Goal: Book appointment/travel/reservation

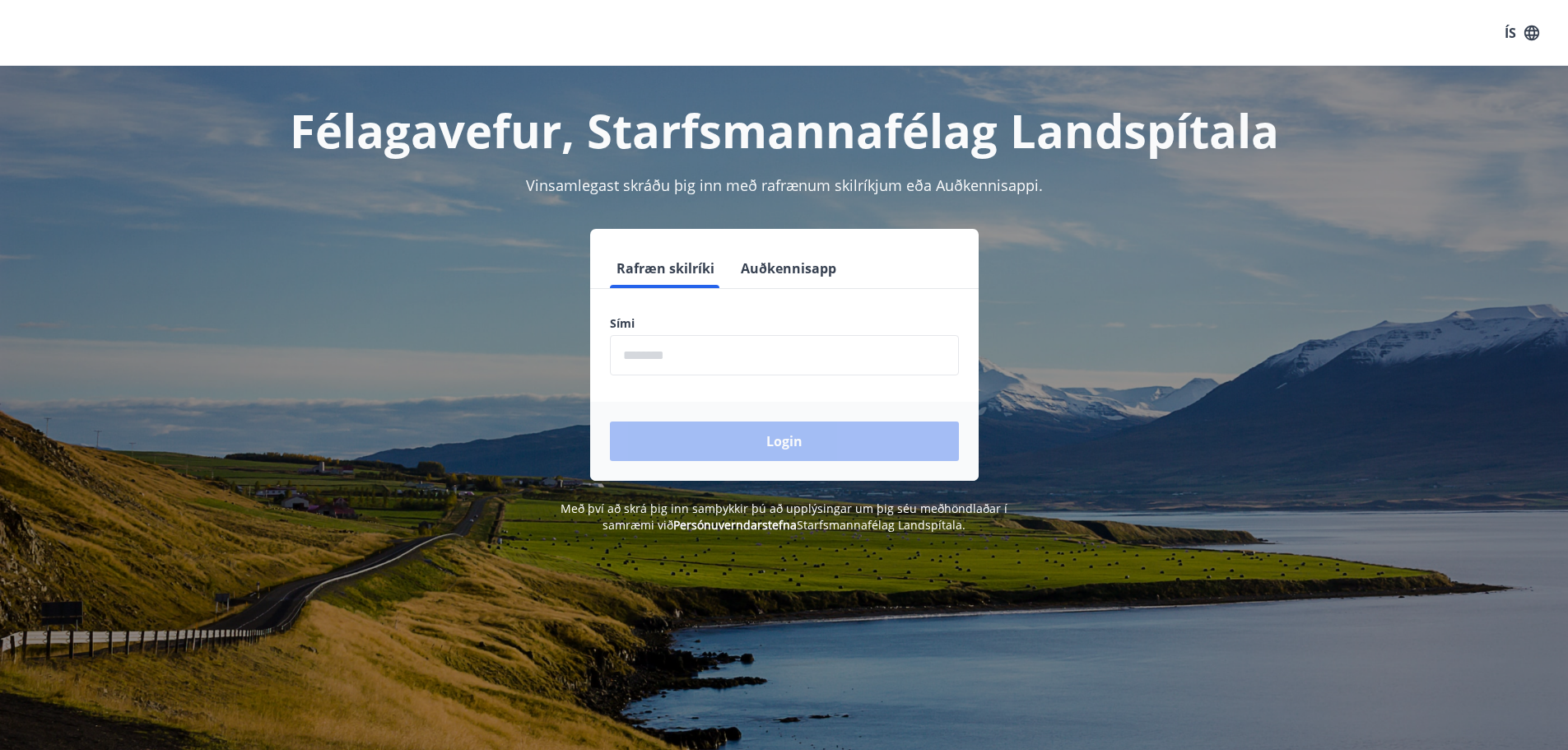
click at [689, 354] on input "phone" at bounding box center [784, 355] width 349 height 41
type input "********"
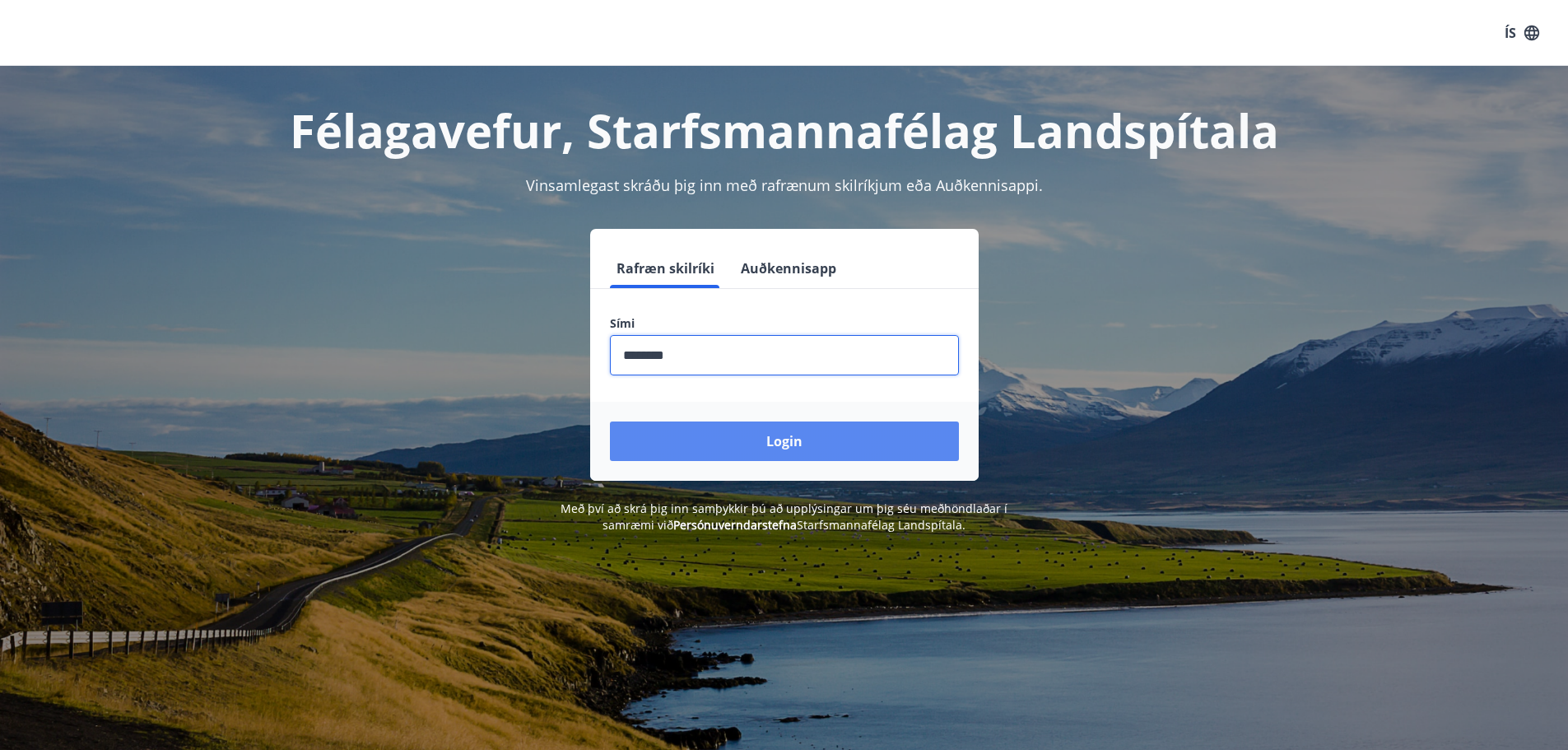
click at [610, 421] on button "Login" at bounding box center [784, 441] width 349 height 40
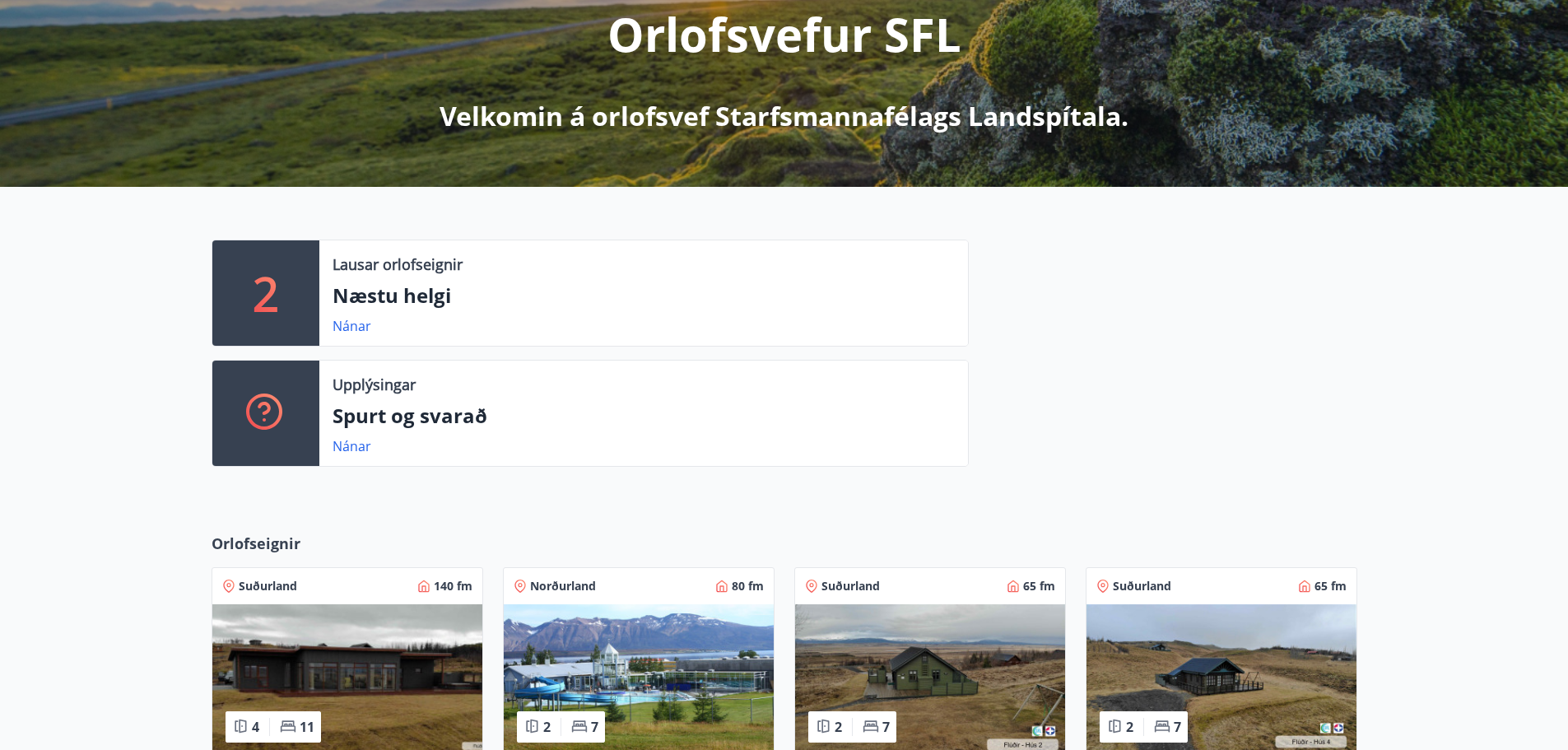
scroll to position [576, 0]
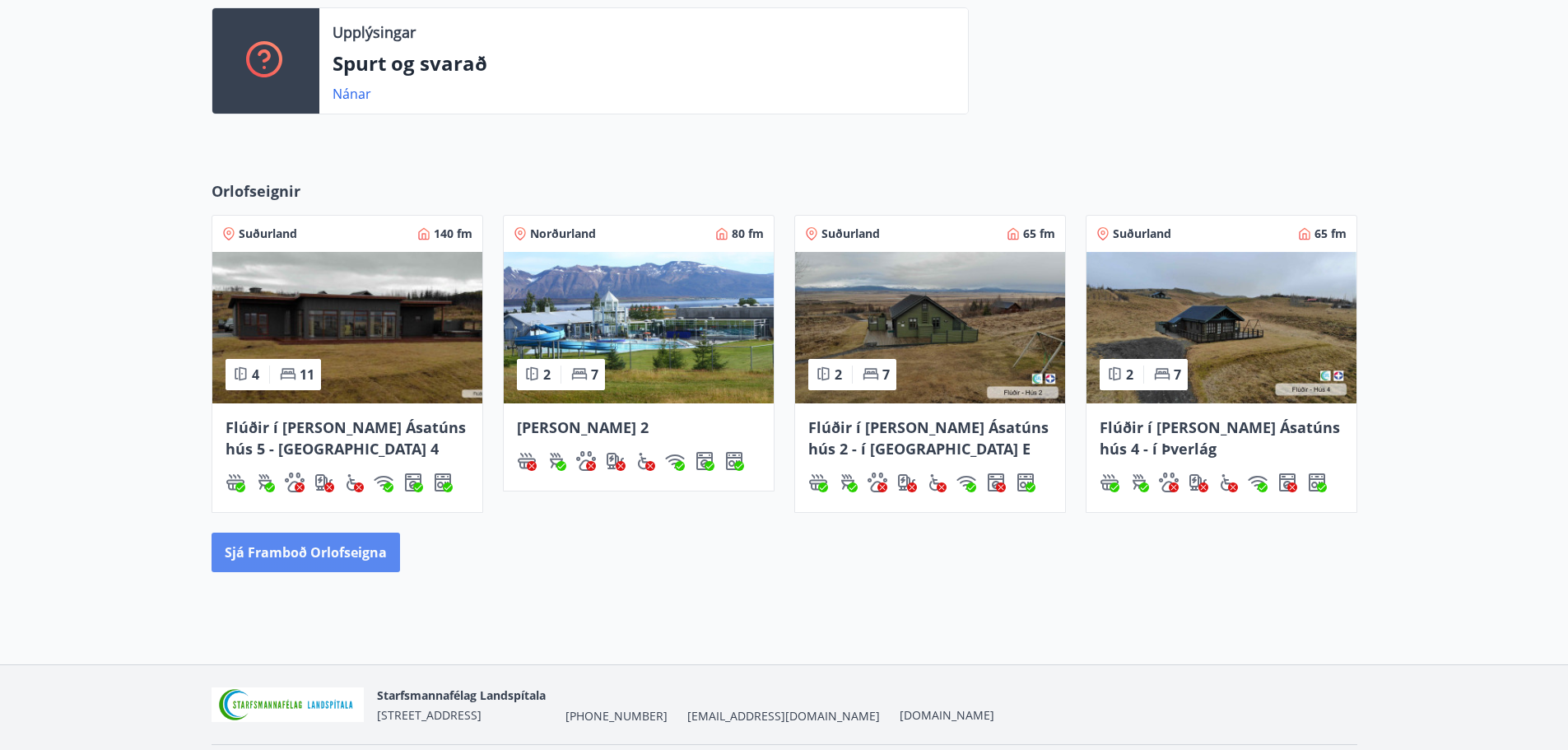
click at [283, 557] on button "Sjá framboð orlofseigna" at bounding box center [305, 552] width 188 height 40
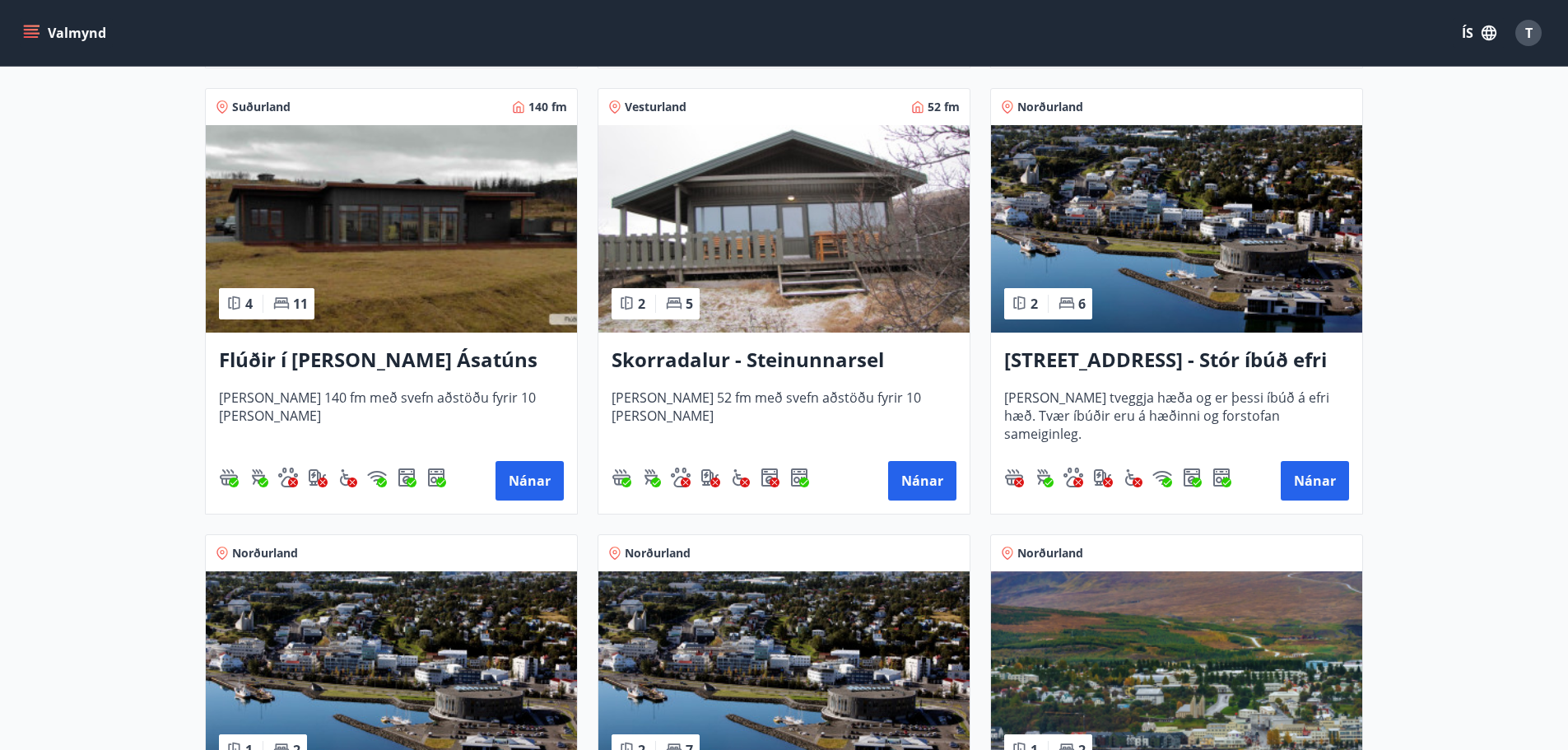
scroll to position [1152, 0]
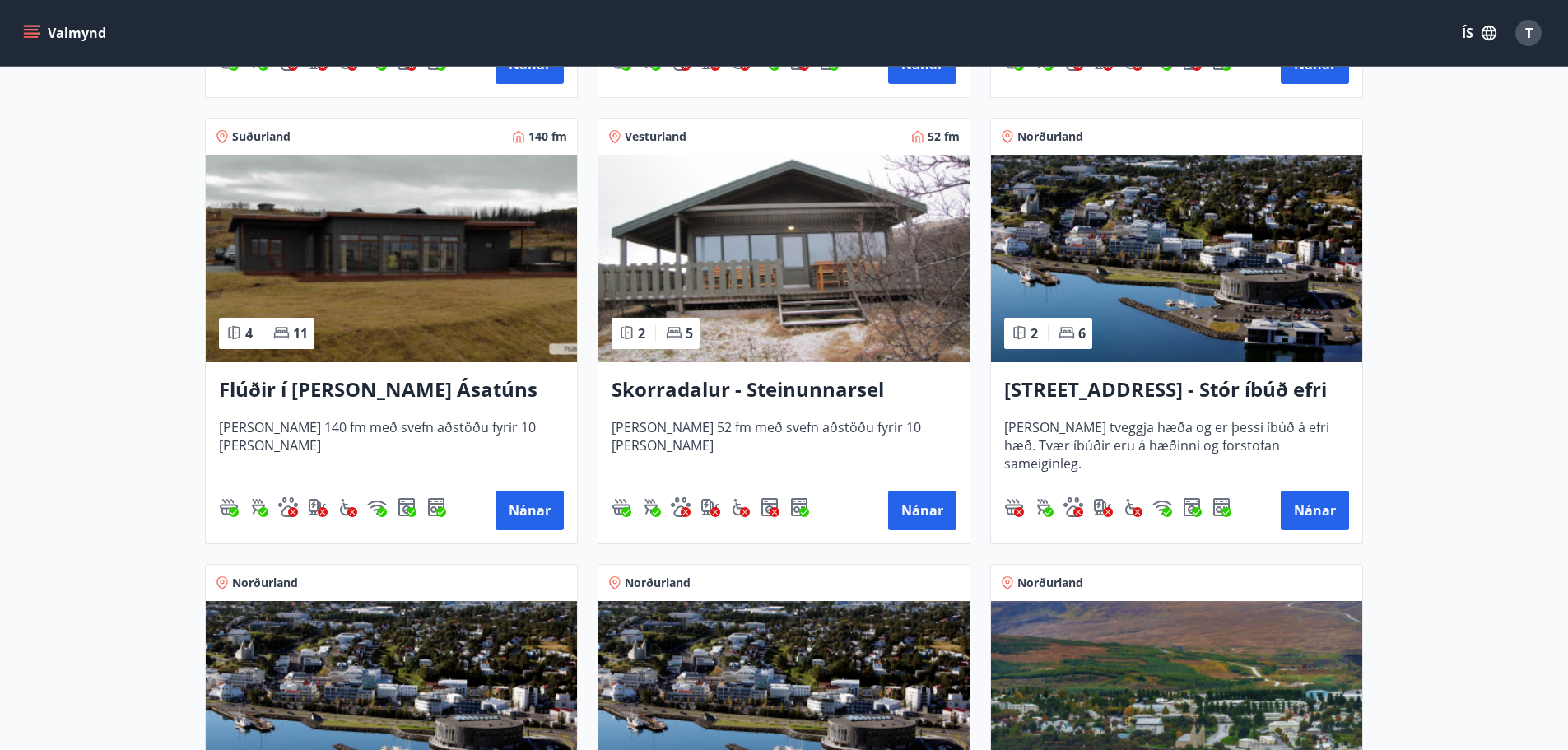
click at [1115, 390] on h3 "[STREET_ADDRESS] - Stór íbúð efri hæð íbúð 1" at bounding box center [1177, 390] width 345 height 29
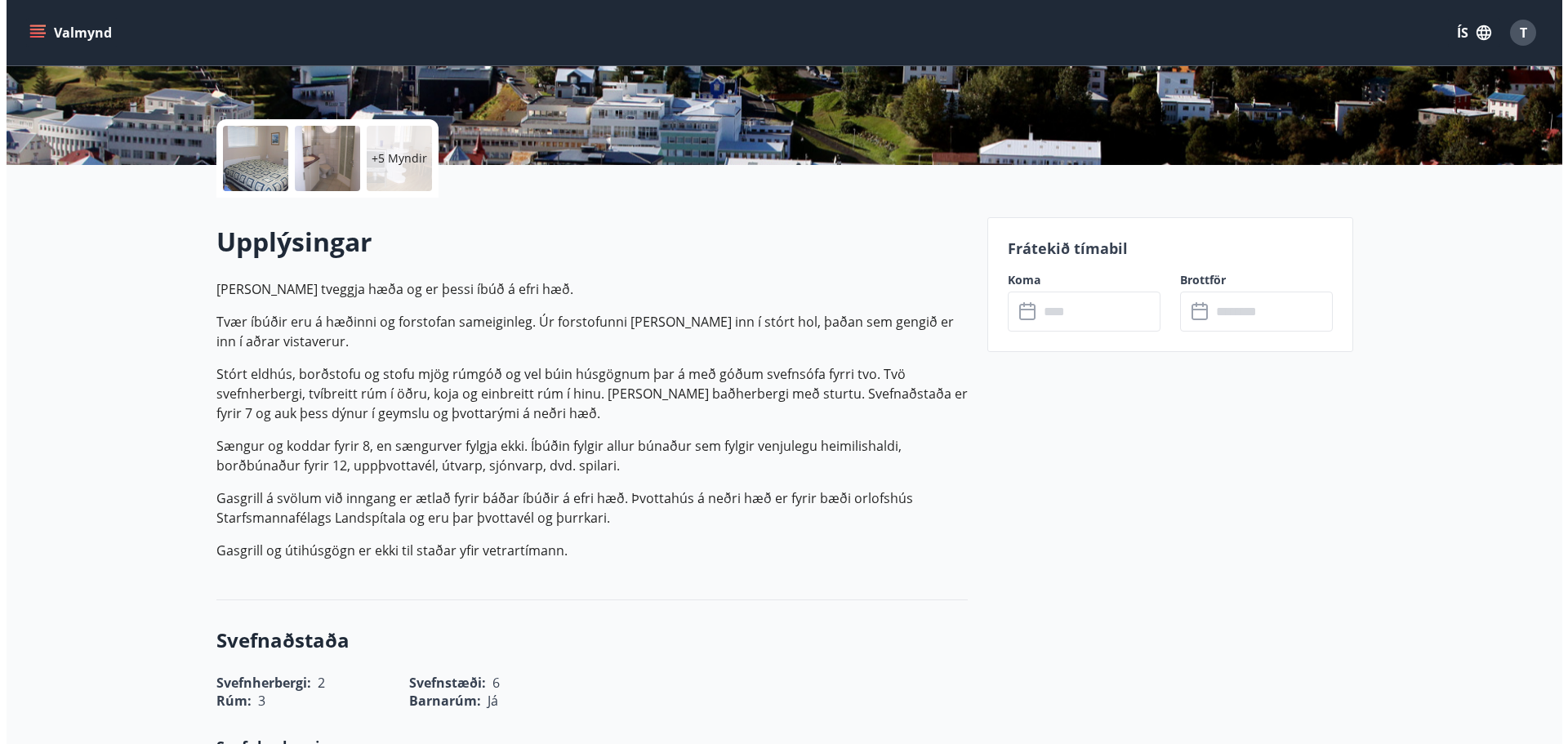
scroll to position [245, 0]
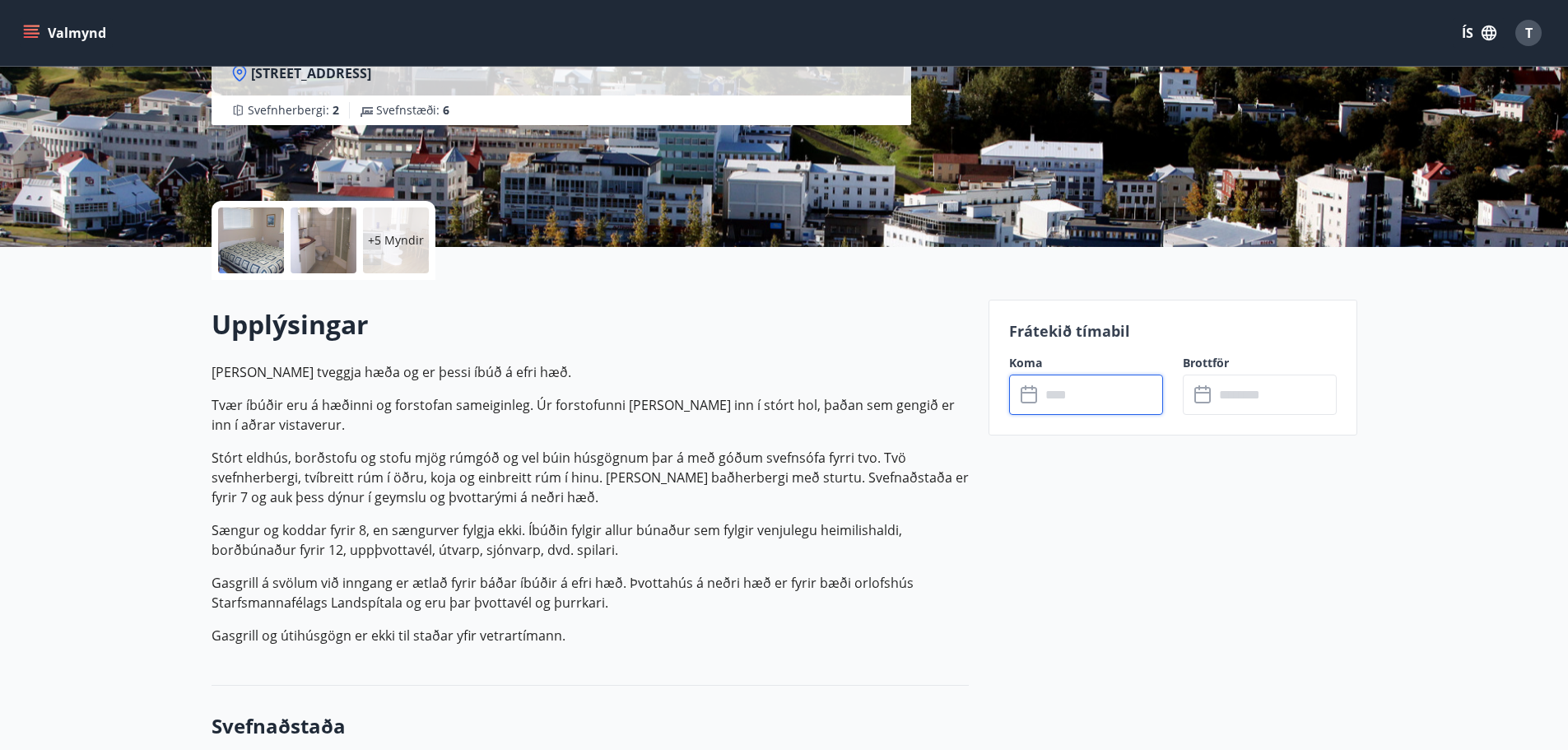
click at [1083, 400] on input "text" at bounding box center [1101, 395] width 122 height 41
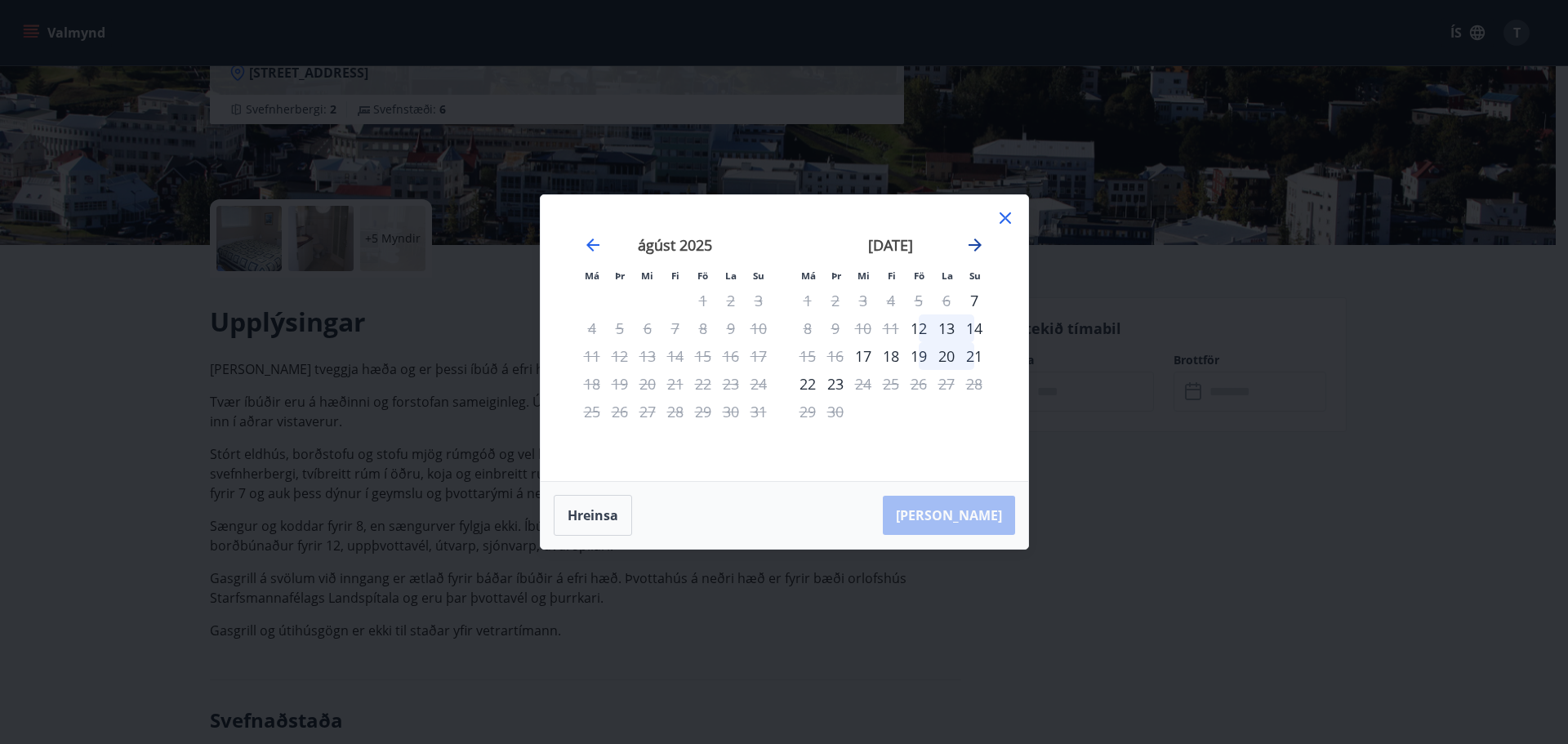
click at [973, 240] on icon "Move forward to switch to the next month." at bounding box center [975, 244] width 20 height 20
click at [918, 328] on div "10" at bounding box center [919, 328] width 28 height 28
click at [806, 384] on div "20" at bounding box center [807, 384] width 28 height 28
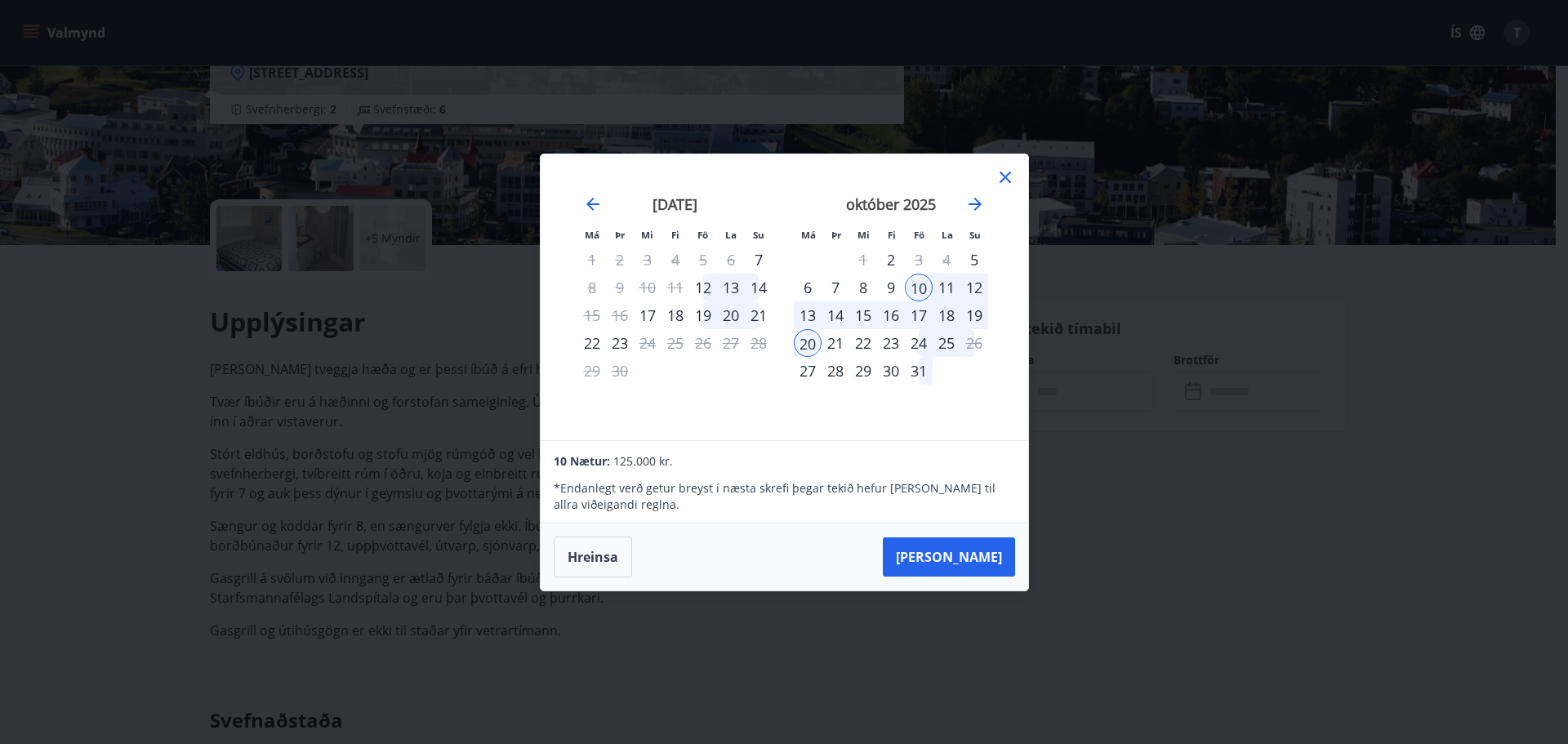
click at [1009, 180] on icon at bounding box center [1005, 177] width 20 height 20
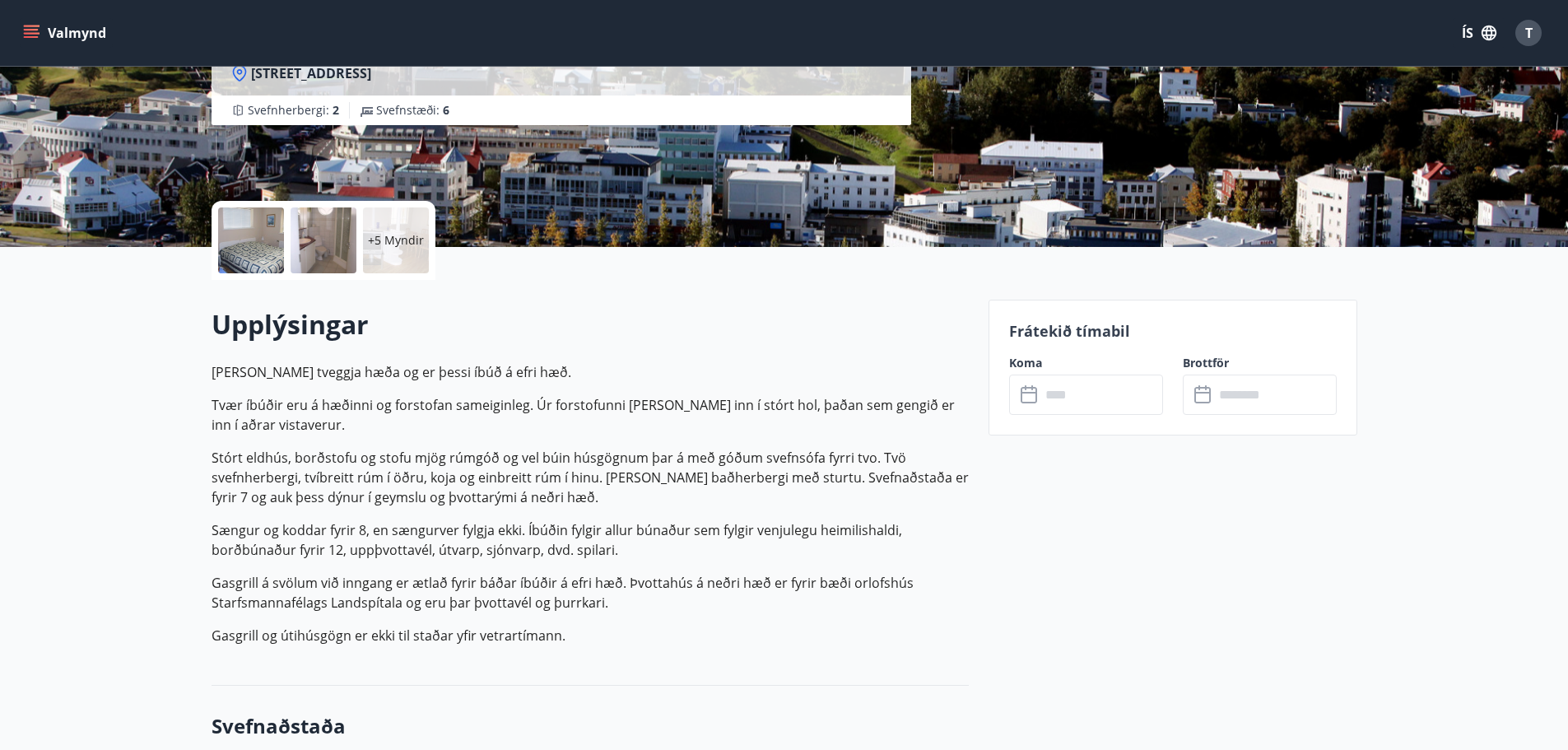
click at [240, 255] on div at bounding box center [251, 240] width 66 height 66
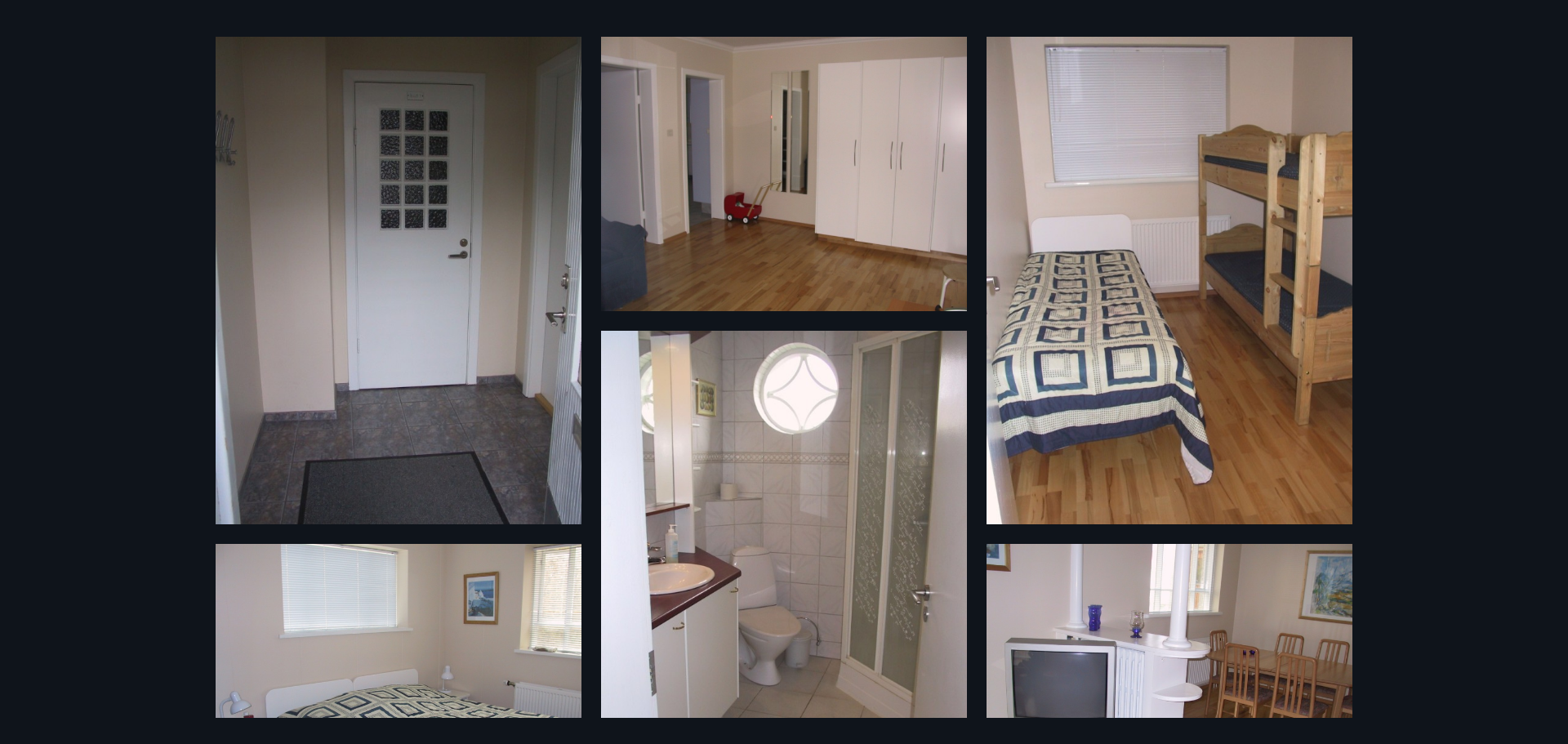
scroll to position [82, 0]
